Goal: Task Accomplishment & Management: Manage account settings

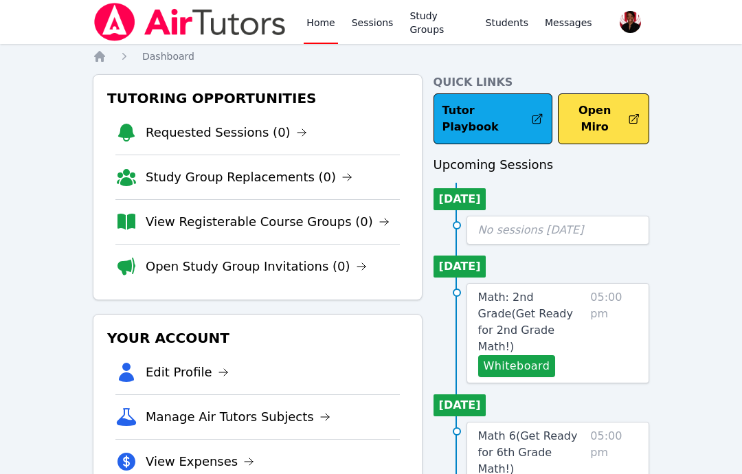
click at [372, 36] on link "Sessions" at bounding box center [372, 22] width 47 height 44
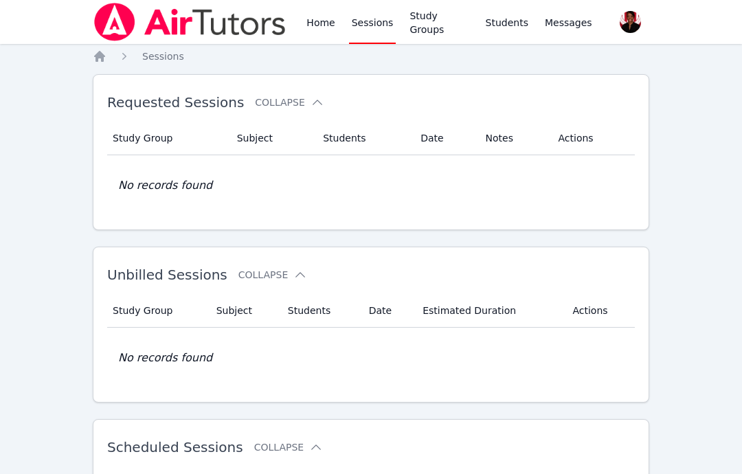
click at [444, 30] on link "Study Groups" at bounding box center [439, 22] width 65 height 44
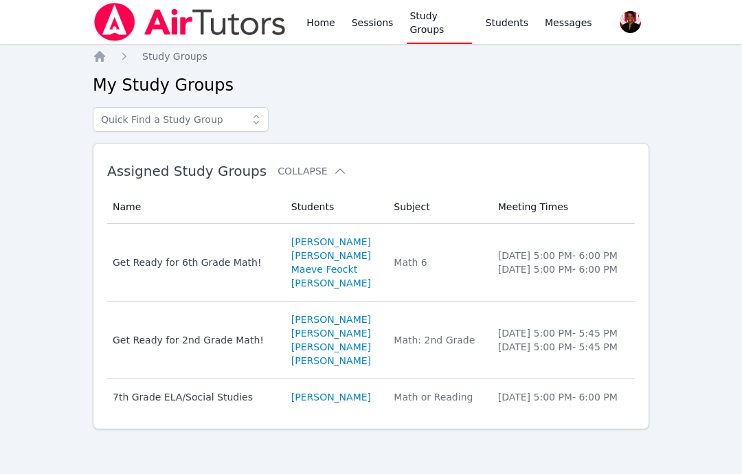
click at [492, 23] on link "Students" at bounding box center [507, 22] width 48 height 44
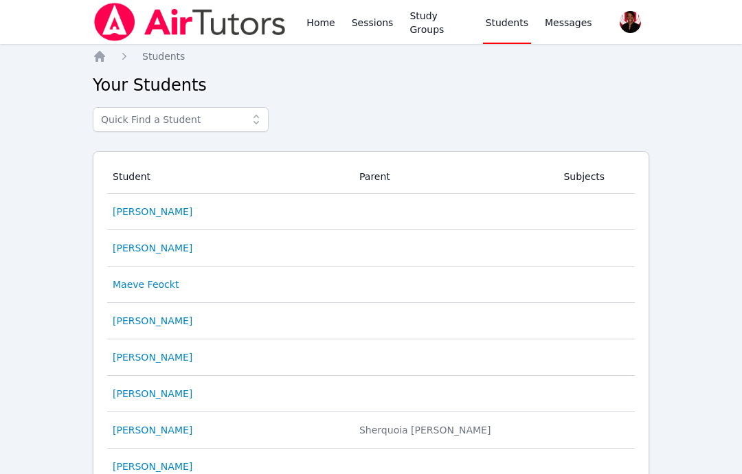
click at [333, 19] on link "Home" at bounding box center [321, 22] width 34 height 44
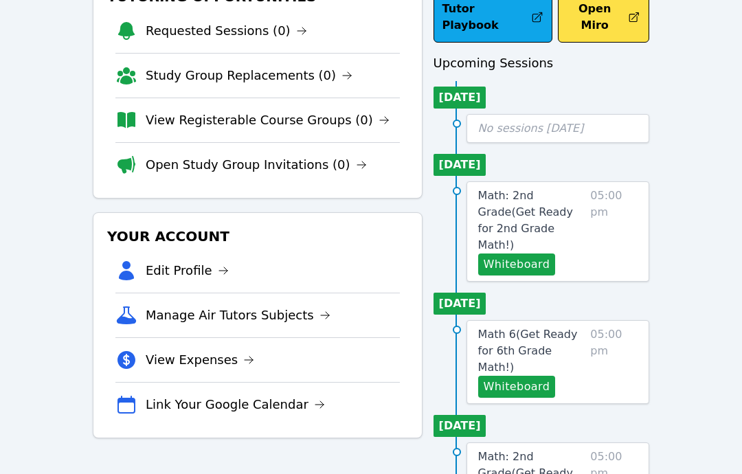
scroll to position [102, 0]
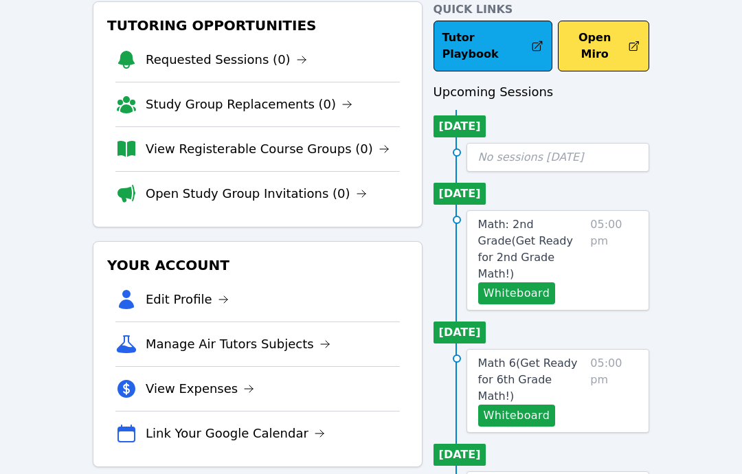
click at [286, 436] on link "Link Your Google Calendar" at bounding box center [235, 434] width 179 height 19
